Goal: Navigation & Orientation: Find specific page/section

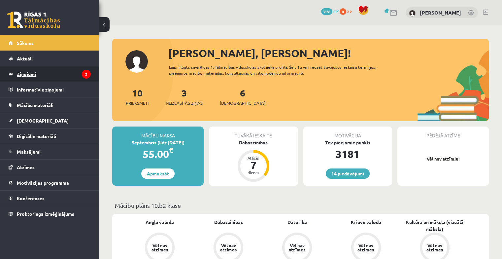
click at [27, 76] on legend "Ziņojumi 3" at bounding box center [54, 73] width 74 height 15
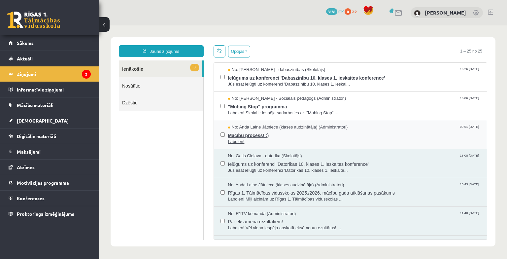
click at [251, 134] on span "Mācību process! :)" at bounding box center [354, 134] width 252 height 8
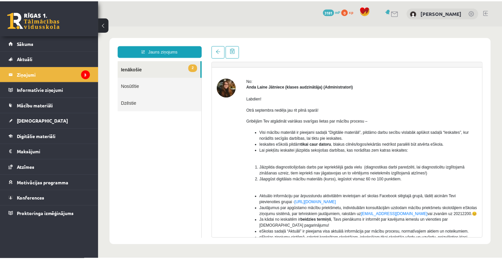
scroll to position [61, 0]
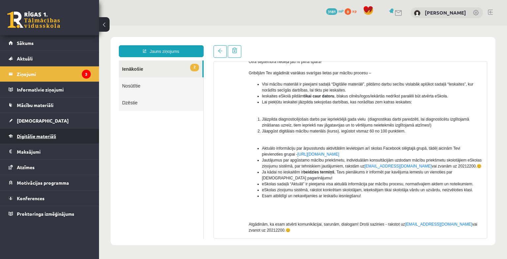
click at [44, 136] on span "Digitālie materiāli" at bounding box center [36, 136] width 39 height 6
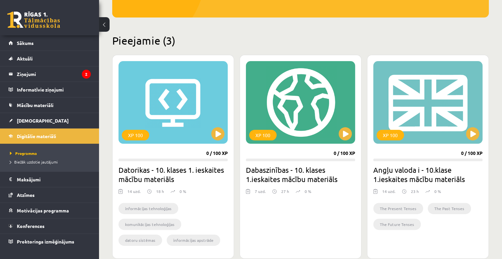
scroll to position [165, 0]
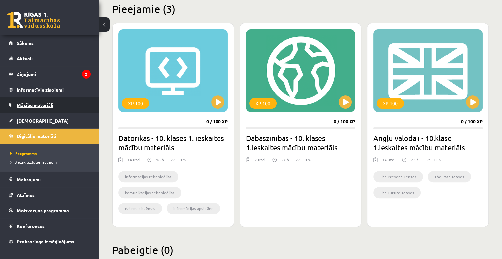
click at [50, 104] on span "Mācību materiāli" at bounding box center [35, 105] width 37 height 6
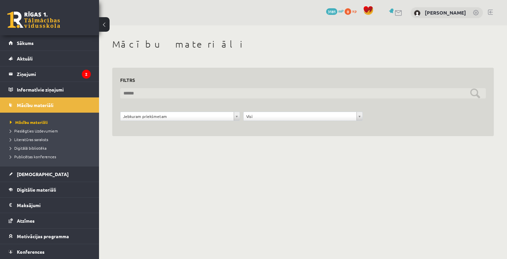
click at [147, 96] on input "text" at bounding box center [302, 93] width 365 height 10
type input "**********"
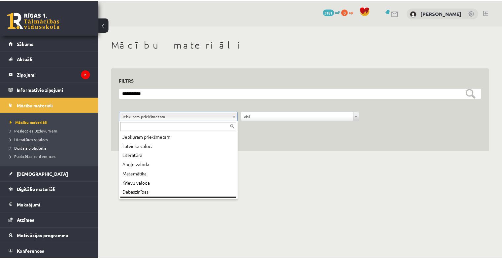
scroll to position [8, 0]
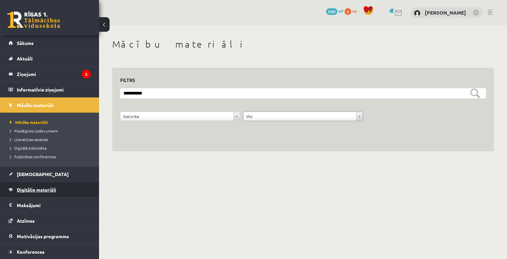
click at [26, 188] on span "Digitālie materiāli" at bounding box center [36, 189] width 39 height 6
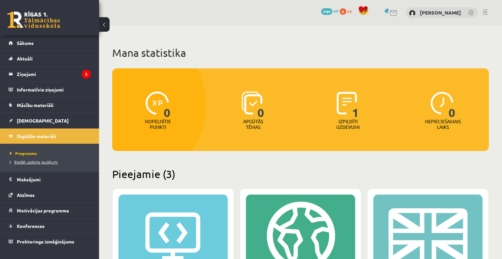
click at [29, 161] on span "Biežāk uzdotie jautājumi" at bounding box center [34, 161] width 48 height 5
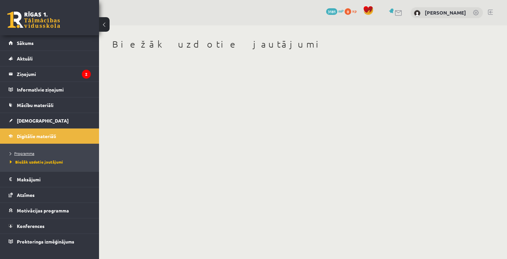
click at [32, 152] on span "Programma" at bounding box center [22, 152] width 24 height 5
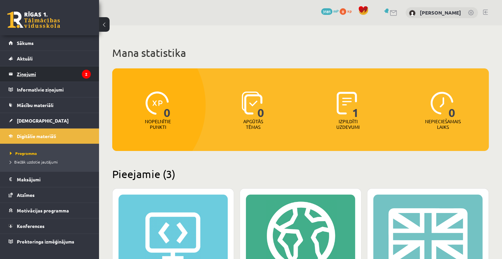
click at [24, 75] on legend "Ziņojumi 2" at bounding box center [54, 73] width 74 height 15
